Goal: Task Accomplishment & Management: Use online tool/utility

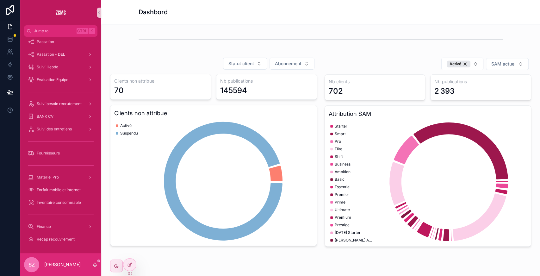
scroll to position [402, 0]
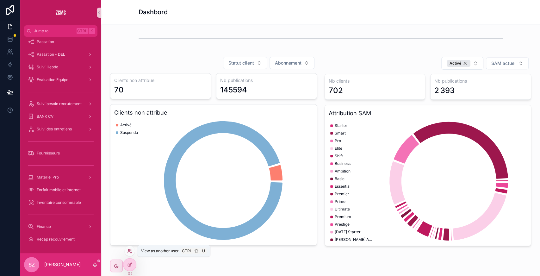
click at [130, 251] on icon at bounding box center [129, 250] width 5 height 5
click at [153, 102] on div "Clients non attribue 70 Nb publications 145594 Clients non attribue Activé Susp…" at bounding box center [213, 159] width 207 height 172
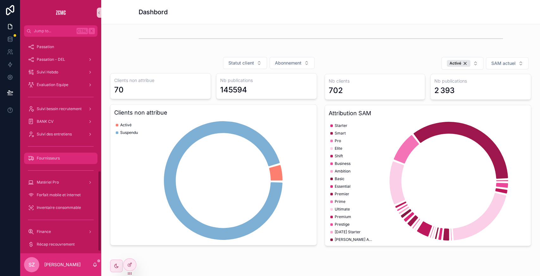
scroll to position [357, 0]
click at [62, 138] on div "Suivi des entretiens" at bounding box center [61, 135] width 66 height 10
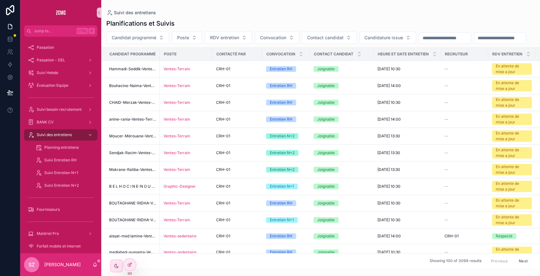
click at [474, 42] on input "scrollable content" at bounding box center [500, 38] width 52 height 9
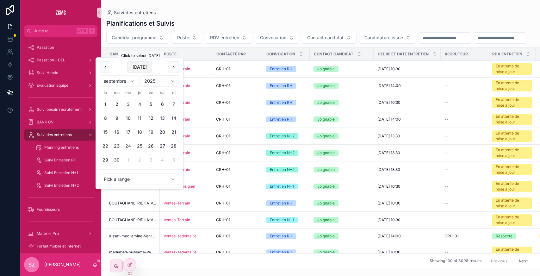
click at [146, 69] on button "Today" at bounding box center [139, 66] width 25 height 11
type input "**********"
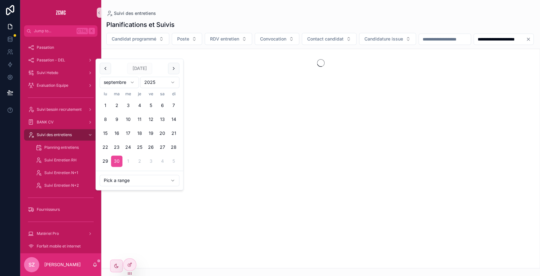
click at [224, 45] on div "**********" at bounding box center [320, 39] width 439 height 12
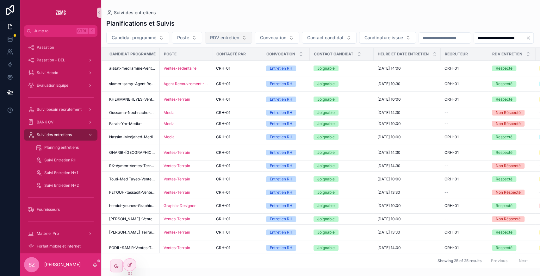
click at [220, 35] on span "RDV entretien" at bounding box center [224, 37] width 29 height 6
click at [214, 62] on div "Respecté" at bounding box center [228, 63] width 76 height 10
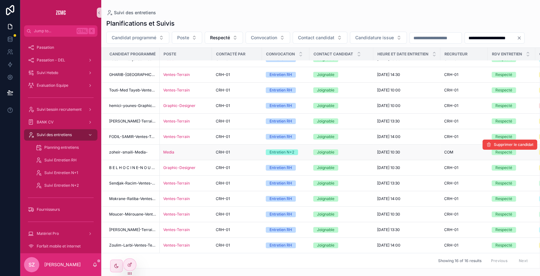
scroll to position [0, 0]
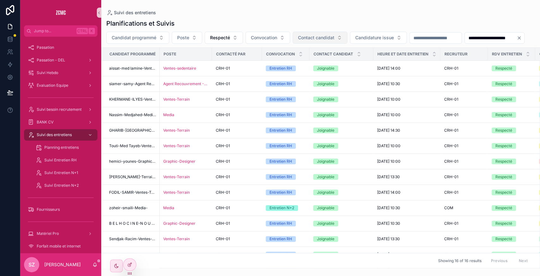
click at [319, 40] on span "Contact candidat" at bounding box center [316, 37] width 36 height 6
click at [275, 41] on button "Convocation" at bounding box center [267, 38] width 45 height 12
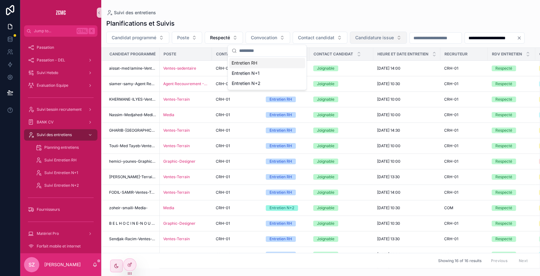
click at [385, 36] on span "Candidature issue" at bounding box center [374, 37] width 39 height 6
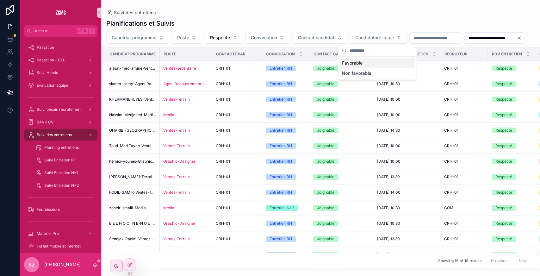
click at [352, 65] on div "Favorable" at bounding box center [377, 63] width 76 height 10
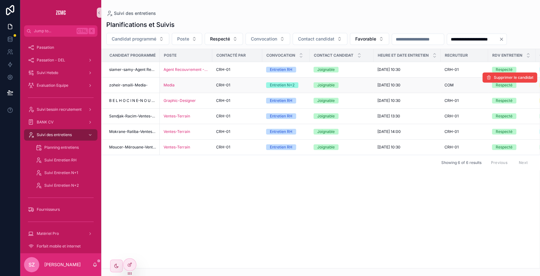
click at [245, 85] on div "CRH-01" at bounding box center [237, 85] width 42 height 5
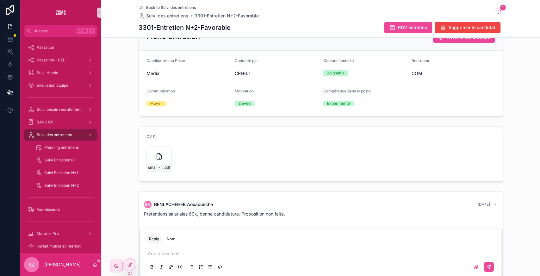
scroll to position [109, 0]
click at [151, 156] on div "smaili-amine-zoheir,-media .pdf" at bounding box center [158, 158] width 25 height 25
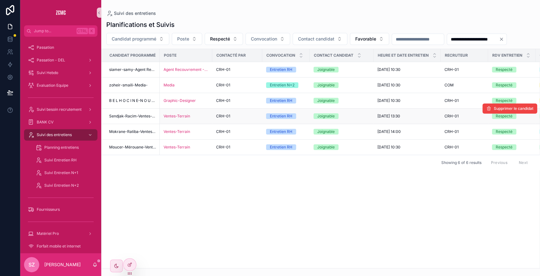
scroll to position [0, 271]
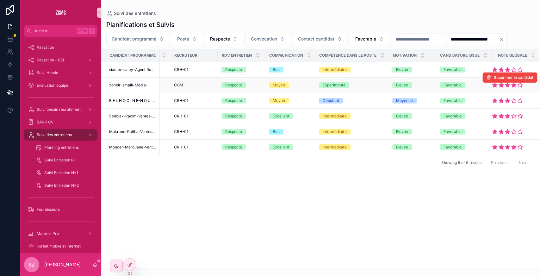
click at [202, 84] on div "COM" at bounding box center [194, 85] width 40 height 5
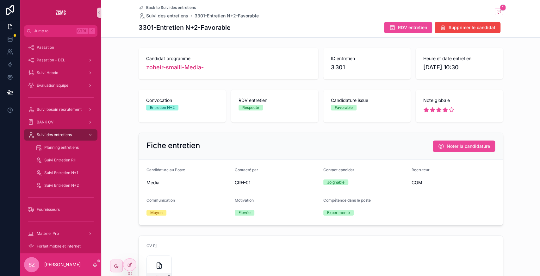
scroll to position [152, 0]
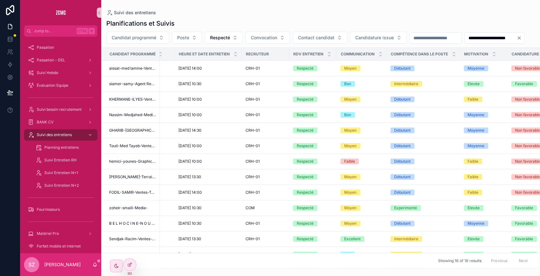
scroll to position [0, 278]
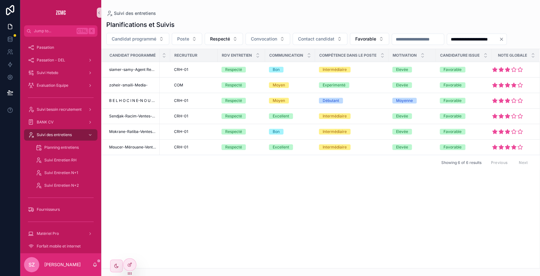
scroll to position [0, 271]
click at [203, 147] on div "CRH-01" at bounding box center [194, 147] width 40 height 5
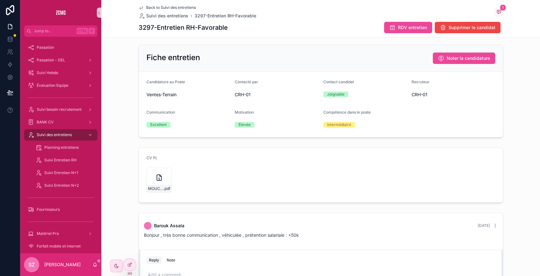
scroll to position [73, 0]
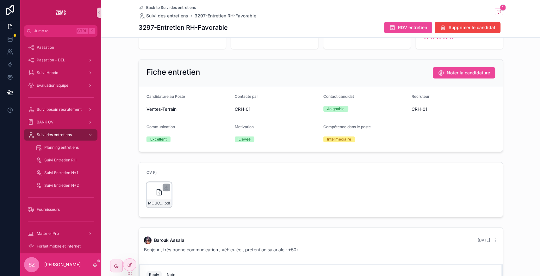
click at [149, 187] on div "MOUCER-Mérouane-Omar-Com .pdf" at bounding box center [158, 194] width 25 height 25
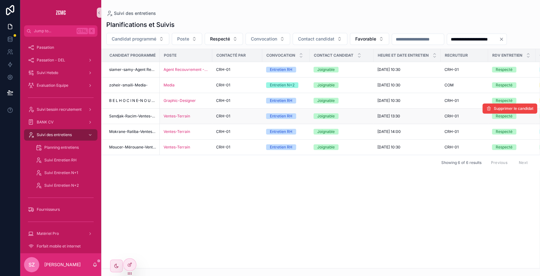
click at [193, 115] on div "Ventes-Terrain" at bounding box center [186, 116] width 45 height 5
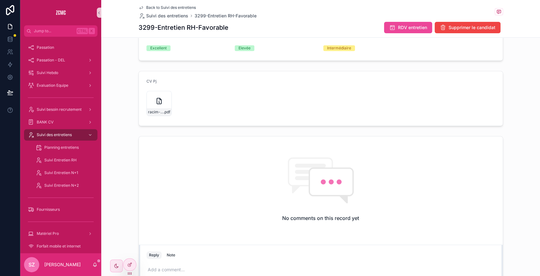
scroll to position [165, 0]
click at [155, 101] on icon "scrollable content" at bounding box center [159, 101] width 8 height 8
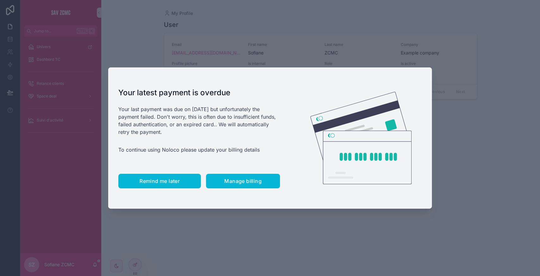
click at [152, 179] on span "Remind me later" at bounding box center [160, 181] width 40 height 6
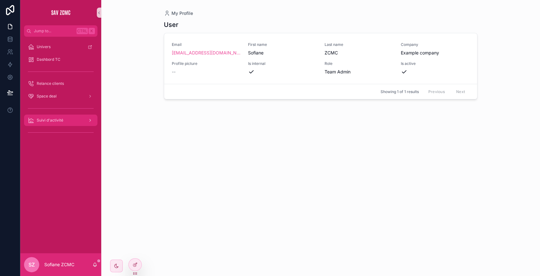
click at [45, 120] on span "Suivi d'activité" at bounding box center [50, 120] width 27 height 5
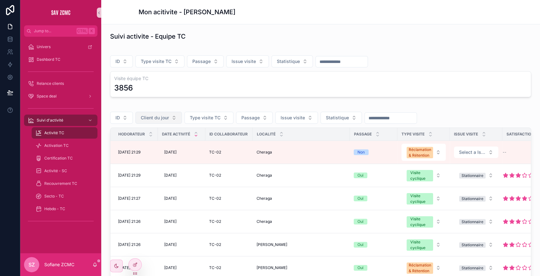
click at [152, 117] on span "Client du jour" at bounding box center [155, 118] width 28 height 6
type input "******"
click at [153, 143] on span "1661-CABINET DENTAIRE [PERSON_NAME]. A-[DATE] Premium+-Suspendu-1" at bounding box center [154, 143] width 63 height 6
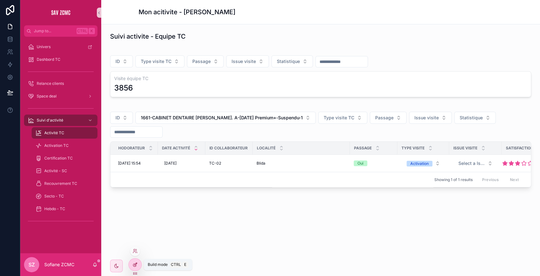
click at [139, 263] on div at bounding box center [135, 264] width 13 height 12
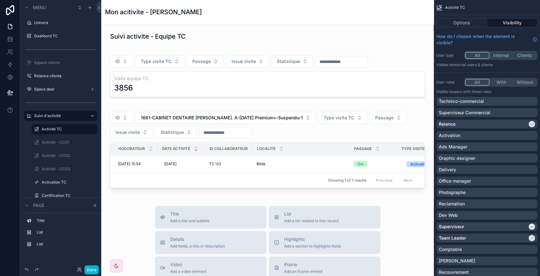
click at [216, 183] on div "Showing 1 of 1 results Previous Next" at bounding box center [267, 179] width 314 height 15
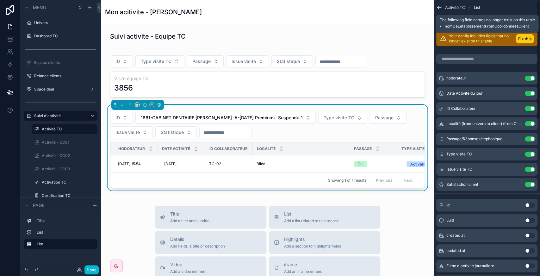
click at [523, 39] on button "Fix this" at bounding box center [525, 38] width 18 height 9
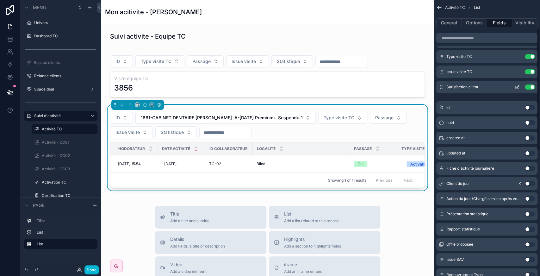
scroll to position [78, 0]
click at [532, 182] on button "Use setting" at bounding box center [530, 182] width 10 height 5
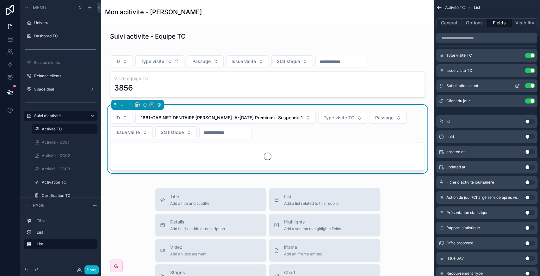
scroll to position [0, 0]
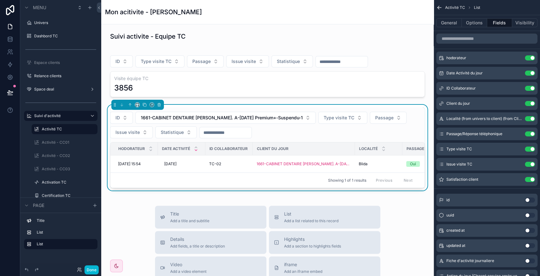
click at [228, 184] on div "Showing 1 of 1 results Previous Next" at bounding box center [267, 179] width 314 height 15
click at [96, 274] on button "Done" at bounding box center [91, 269] width 14 height 9
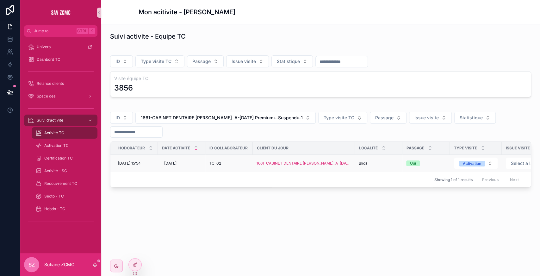
click at [369, 162] on div "[PERSON_NAME]" at bounding box center [379, 163] width 40 height 5
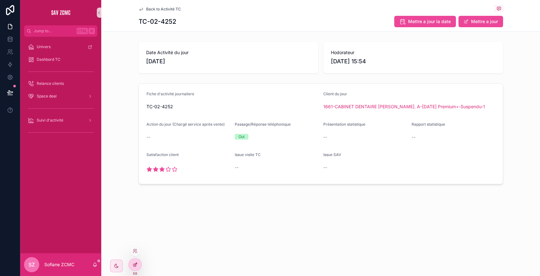
click at [135, 264] on icon at bounding box center [135, 264] width 5 height 5
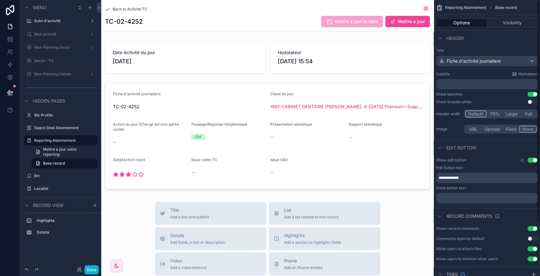
scroll to position [66, 0]
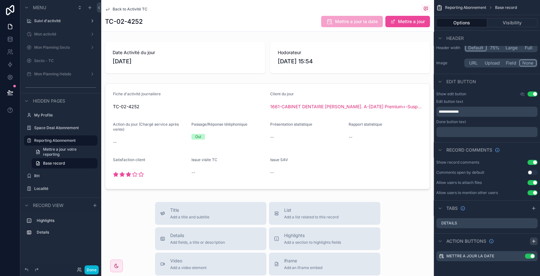
click at [535, 242] on icon "scrollable content" at bounding box center [533, 241] width 5 height 5
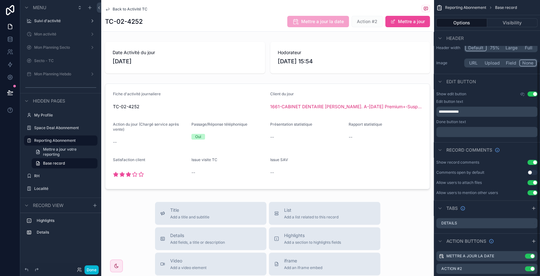
scroll to position [79, 0]
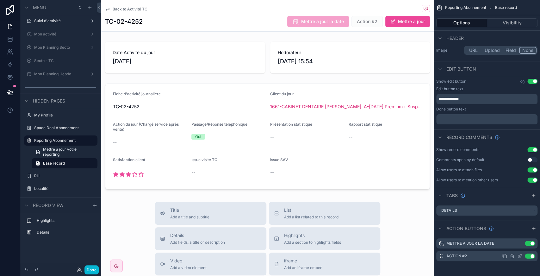
click at [518, 256] on icon "scrollable content" at bounding box center [519, 256] width 3 height 3
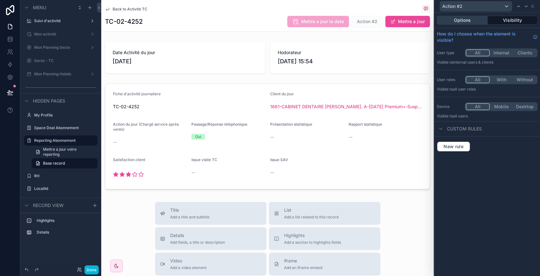
click at [465, 22] on button "Options" at bounding box center [462, 20] width 51 height 9
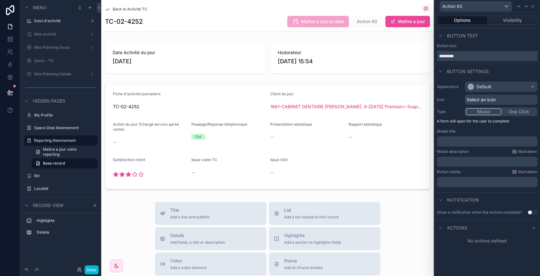
click at [461, 56] on input "*********" at bounding box center [487, 56] width 101 height 10
type input "*"
type input "*********"
click at [481, 85] on div "Default" at bounding box center [483, 87] width 15 height 6
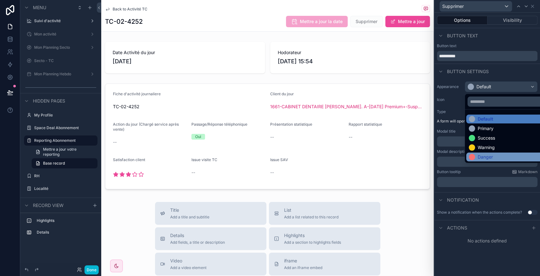
click at [487, 156] on div "Danger" at bounding box center [485, 157] width 15 height 6
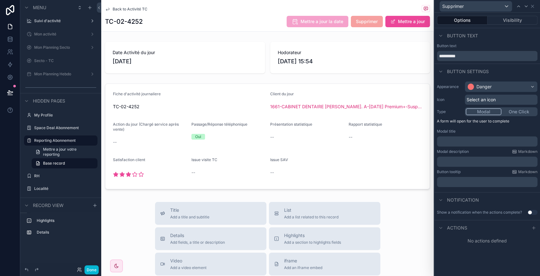
click at [471, 98] on span "Select an icon" at bounding box center [481, 99] width 29 height 6
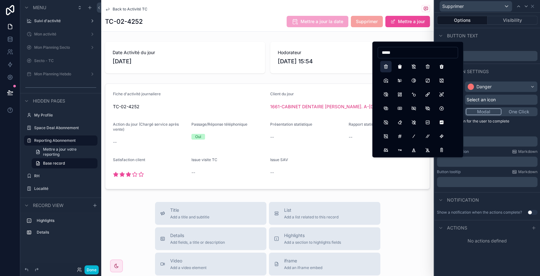
type input "*****"
click at [382, 69] on button "Trash" at bounding box center [385, 66] width 11 height 11
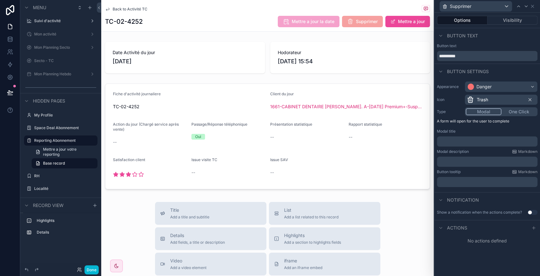
click at [513, 129] on div "Modal title" at bounding box center [487, 131] width 101 height 5
click at [464, 142] on p "﻿" at bounding box center [487, 141] width 97 height 6
click at [483, 148] on div "Appearance Danger Icon Trash Type Modal One Click A form will open for the user…" at bounding box center [487, 134] width 106 height 111
click at [474, 144] on p "*********" at bounding box center [487, 141] width 97 height 6
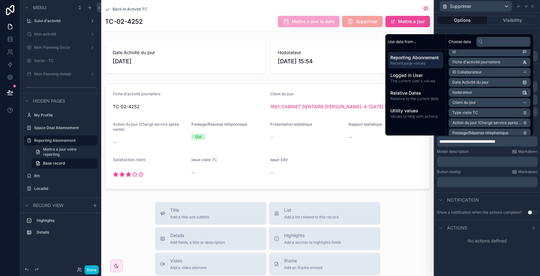
scroll to position [0, 0]
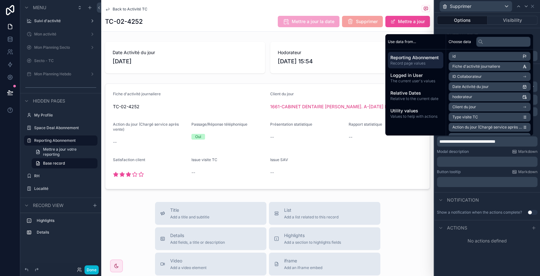
click at [472, 106] on span "Client du jour" at bounding box center [464, 106] width 24 height 5
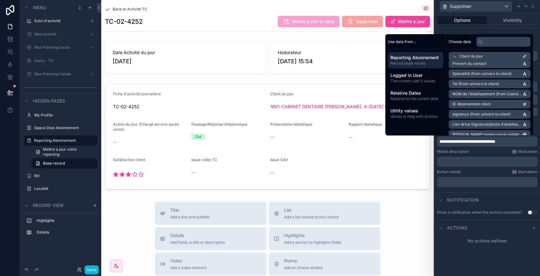
click at [475, 92] on span "NOM de l'établissement (from Coordonnées client)" at bounding box center [487, 93] width 70 height 5
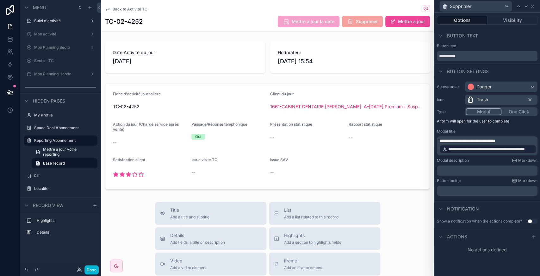
click at [486, 149] on span "**********" at bounding box center [490, 149] width 85 height 6
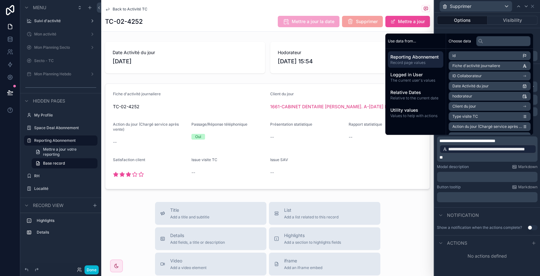
scroll to position [0, 0]
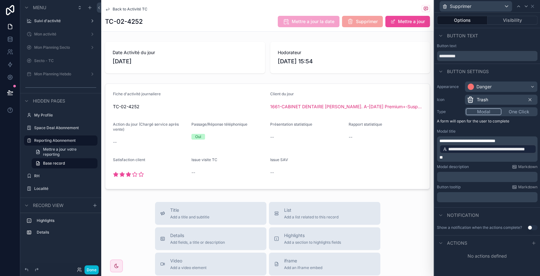
click at [479, 169] on div "Modal description Markdown ﻿" at bounding box center [487, 173] width 101 height 18
click at [513, 20] on button "Visibility" at bounding box center [512, 20] width 50 height 9
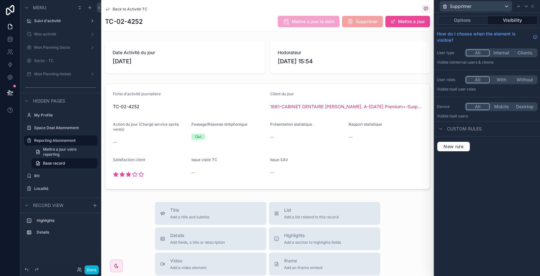
click at [500, 80] on button "With" at bounding box center [501, 79] width 23 height 7
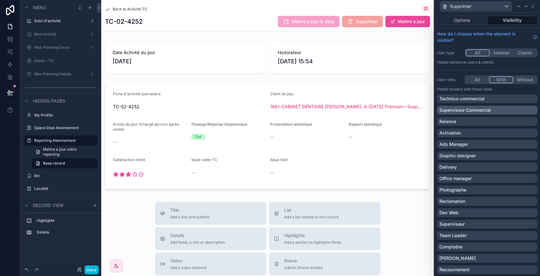
click at [487, 113] on p "Superviseur Commercial" at bounding box center [465, 110] width 52 height 6
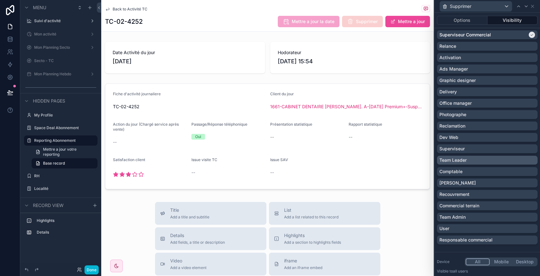
scroll to position [78, 0]
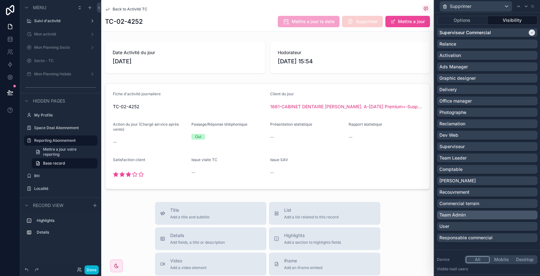
click at [480, 215] on div "Team Admin" at bounding box center [487, 215] width 96 height 6
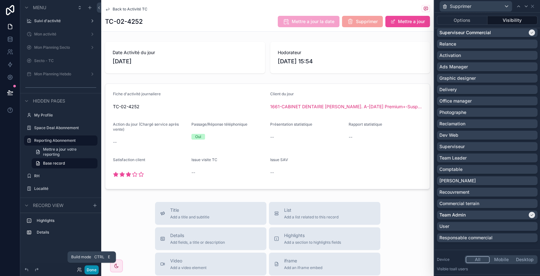
click at [95, 266] on button "Done" at bounding box center [91, 269] width 14 height 9
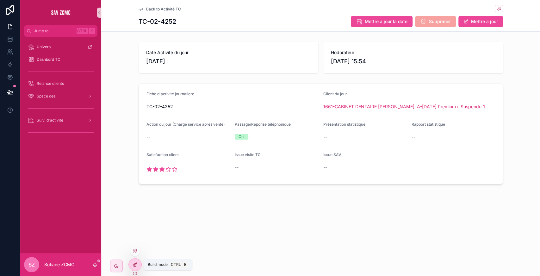
click at [139, 266] on div at bounding box center [135, 264] width 13 height 12
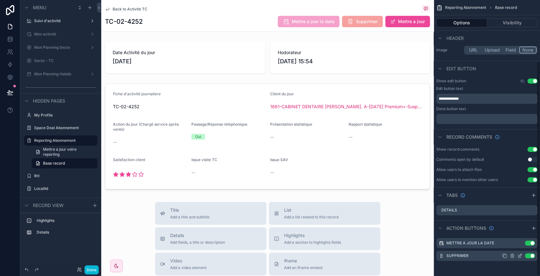
scroll to position [79, 0]
click at [518, 256] on icon "scrollable content" at bounding box center [519, 256] width 3 height 3
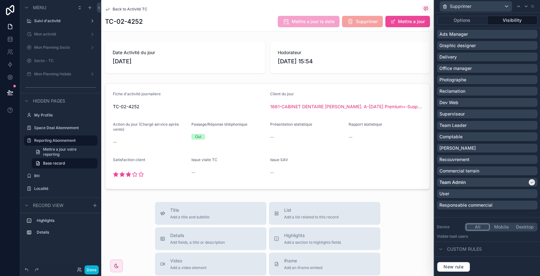
scroll to position [0, 0]
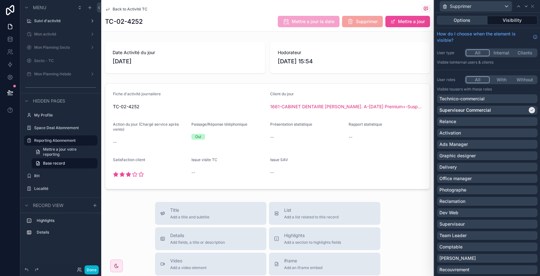
click at [468, 20] on button "Options" at bounding box center [462, 20] width 51 height 9
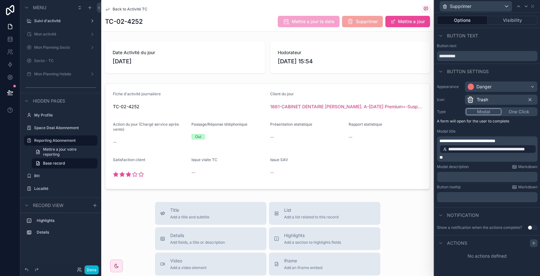
click at [533, 245] on div at bounding box center [534, 243] width 8 height 8
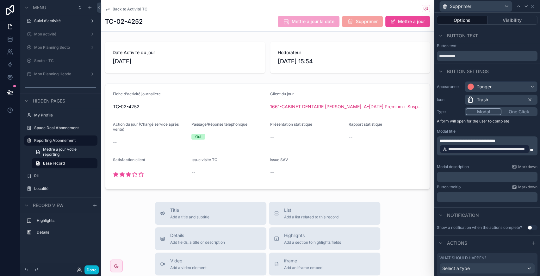
scroll to position [23, 0]
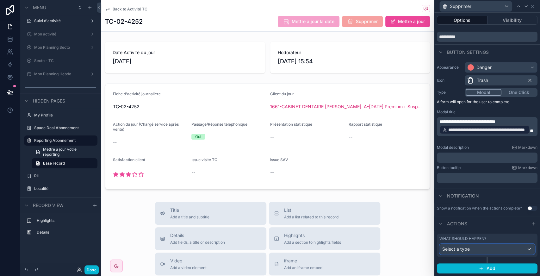
click at [497, 250] on div "Select a type" at bounding box center [487, 249] width 95 height 10
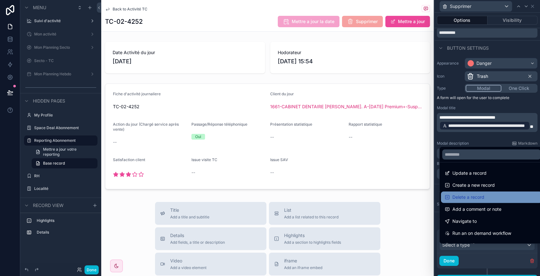
click at [472, 195] on span "Delete a record" at bounding box center [468, 197] width 32 height 8
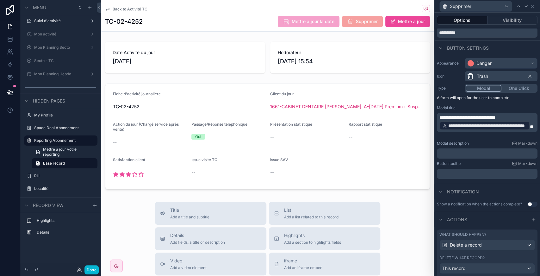
scroll to position [62, 0]
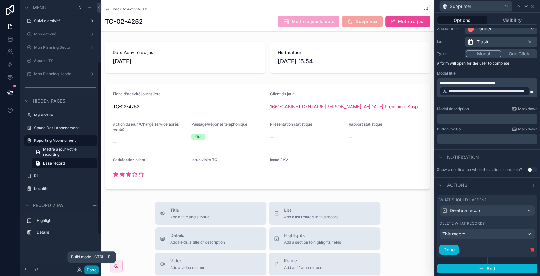
click at [88, 270] on button "Done" at bounding box center [91, 269] width 14 height 9
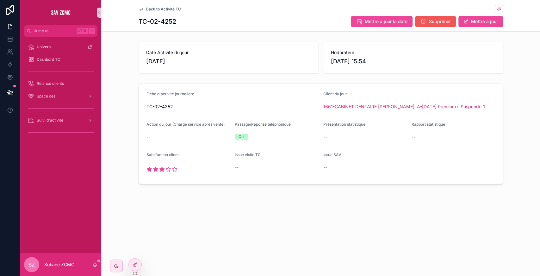
click at [435, 20] on span "Supprimer" at bounding box center [440, 21] width 22 height 6
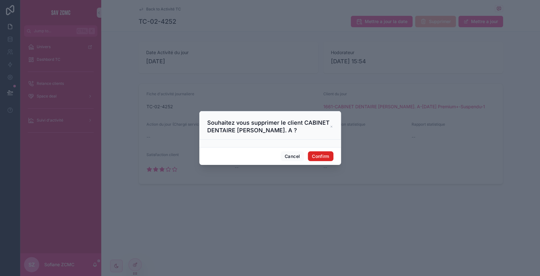
click at [317, 155] on button "Confirm" at bounding box center [320, 156] width 25 height 10
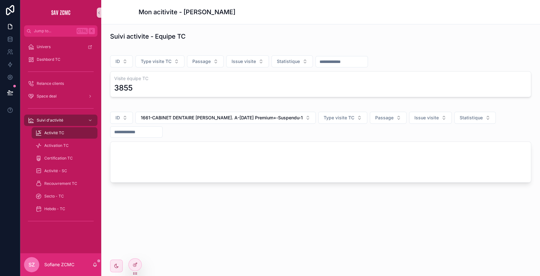
click at [61, 134] on span "Activité TC" at bounding box center [54, 132] width 20 height 5
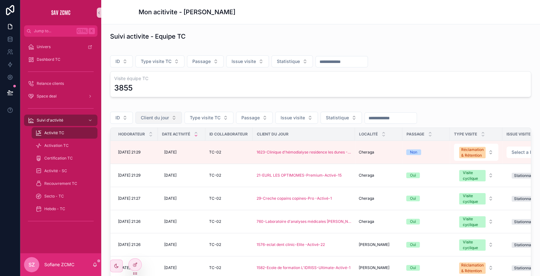
click at [160, 119] on span "Client du jour" at bounding box center [155, 118] width 28 height 6
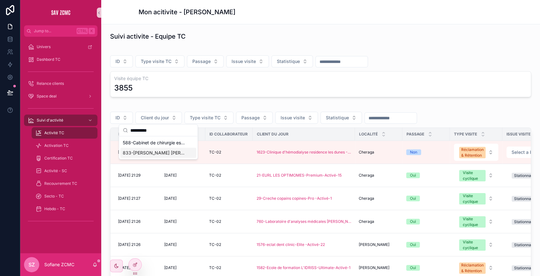
type input "**********"
click at [161, 151] on span "833-[PERSON_NAME] [PERSON_NAME] Chirurgien dentiste-Basic -Activé-15" at bounding box center [154, 153] width 63 height 6
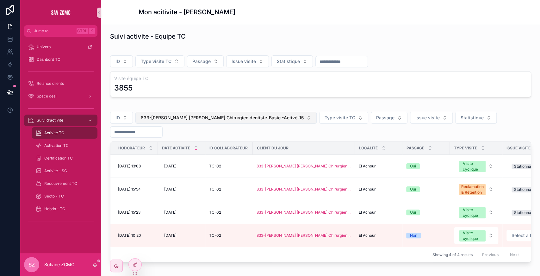
click at [168, 116] on span "833-[PERSON_NAME] [PERSON_NAME] Chirurgien dentiste-Basic -Activé-15" at bounding box center [222, 118] width 163 height 6
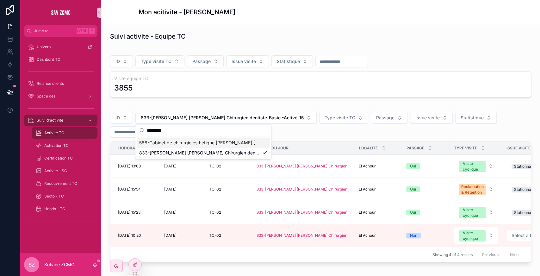
type input "*********"
click at [181, 142] on span "588-Cabinet de chirurgie esthétique [PERSON_NAME] [PERSON_NAME]-Smart -Activé-8" at bounding box center [199, 143] width 121 height 6
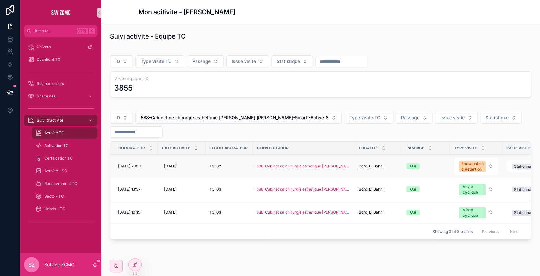
click at [385, 164] on div "Bordj El Bahri Bordj El Bahri" at bounding box center [379, 166] width 40 height 5
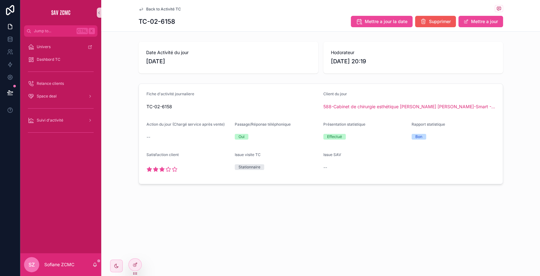
click at [435, 18] on button "Supprimer" at bounding box center [435, 21] width 41 height 11
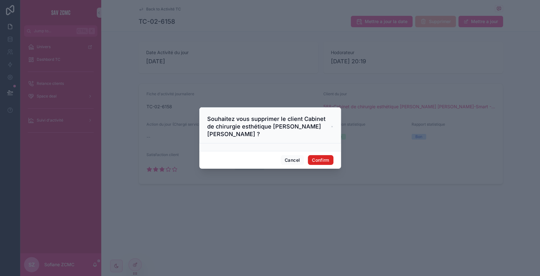
click at [325, 155] on button "Confirm" at bounding box center [320, 160] width 25 height 10
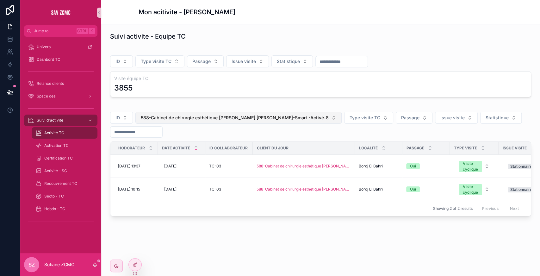
click at [160, 115] on span "588-Cabinet de chirurgie esthétique [PERSON_NAME] [PERSON_NAME]-Smart -Activé-8" at bounding box center [235, 118] width 188 height 6
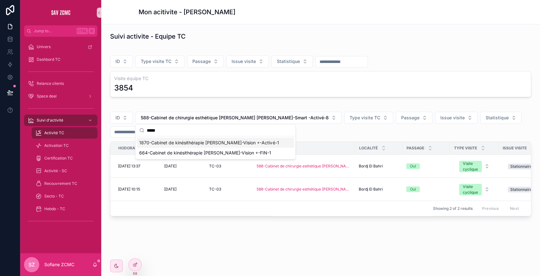
type input "*****"
click at [191, 142] on span "1870-Cabinet de kinésithérapie [PERSON_NAME]-Vision +-Activé-1" at bounding box center [209, 143] width 140 height 6
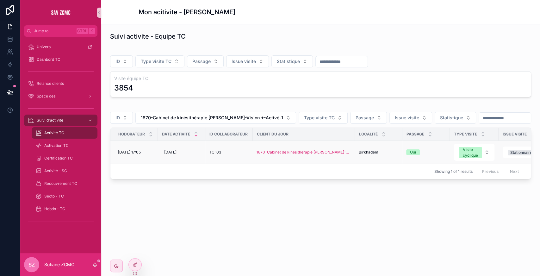
click at [238, 155] on div "TC-03" at bounding box center [229, 152] width 40 height 5
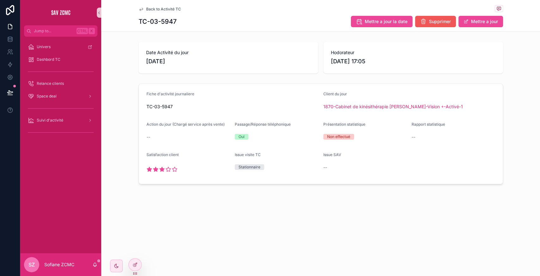
click at [438, 17] on button "Supprimer" at bounding box center [435, 21] width 41 height 11
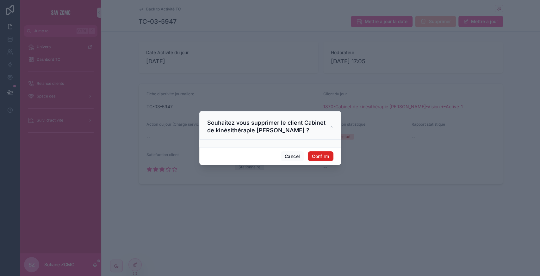
click at [325, 156] on button "Confirm" at bounding box center [320, 156] width 25 height 10
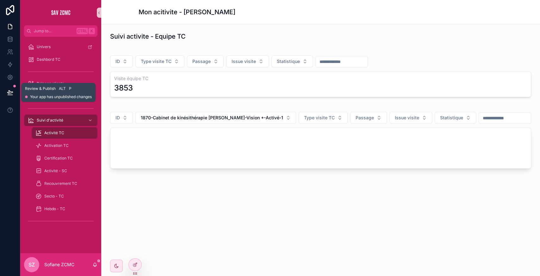
click at [17, 92] on button at bounding box center [10, 93] width 14 height 18
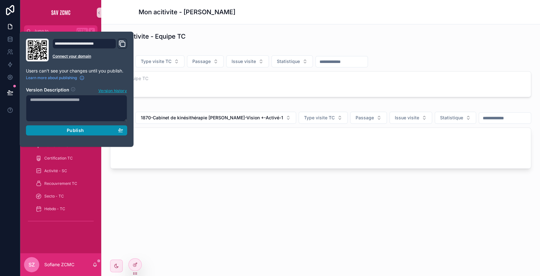
click at [90, 130] on div "Publish" at bounding box center [76, 130] width 93 height 6
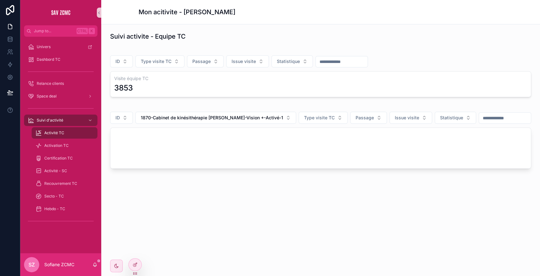
click at [177, 97] on div "ID Type visite TC Passage Issue visite Statistique Visite équipe TC 3853" at bounding box center [320, 73] width 429 height 51
click at [168, 115] on span "1870-Cabinet de kinésithérapie [PERSON_NAME]-Vision +-Activé-1" at bounding box center [212, 118] width 142 height 6
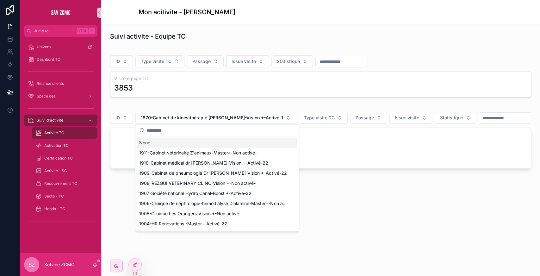
click at [149, 141] on div "None" at bounding box center [217, 143] width 161 height 10
